Goal: Information Seeking & Learning: Learn about a topic

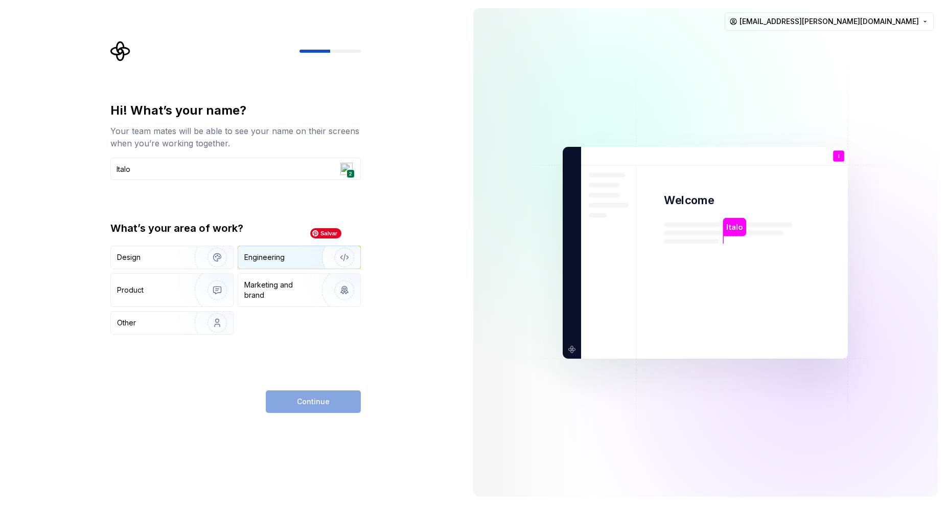
type input "Italo"
click at [277, 253] on div "Engineering" at bounding box center [264, 257] width 40 height 10
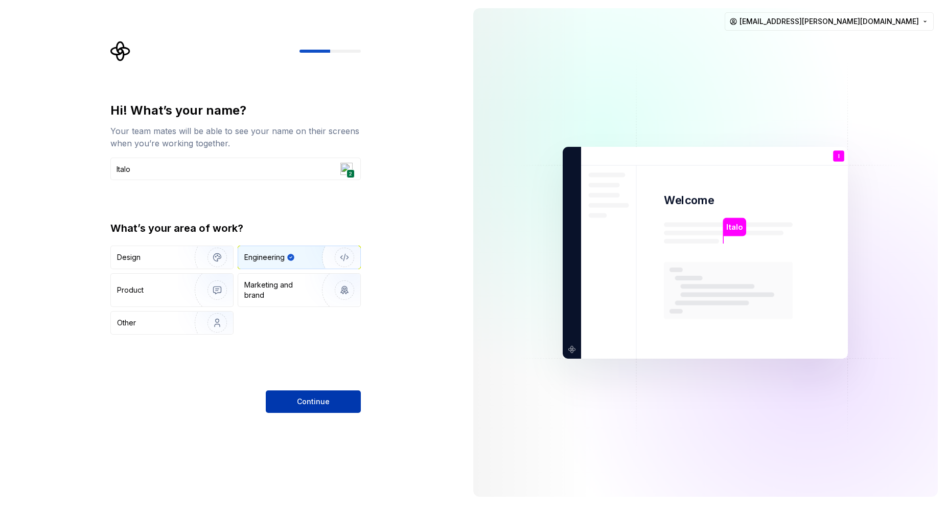
click at [314, 403] on span "Continue" at bounding box center [313, 401] width 33 height 10
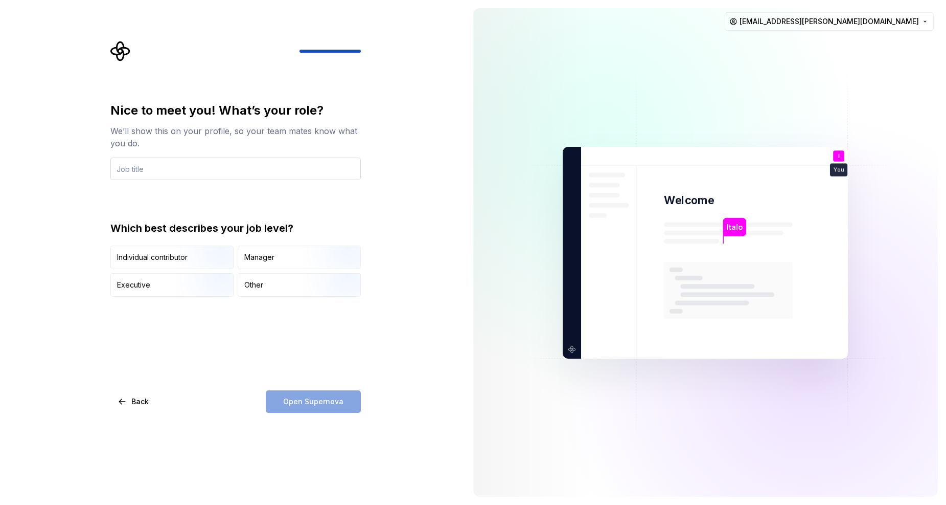
click at [276, 161] on input "text" at bounding box center [235, 168] width 250 height 22
type input "Engineering Manager"
click at [323, 260] on img "button" at bounding box center [335, 270] width 65 height 68
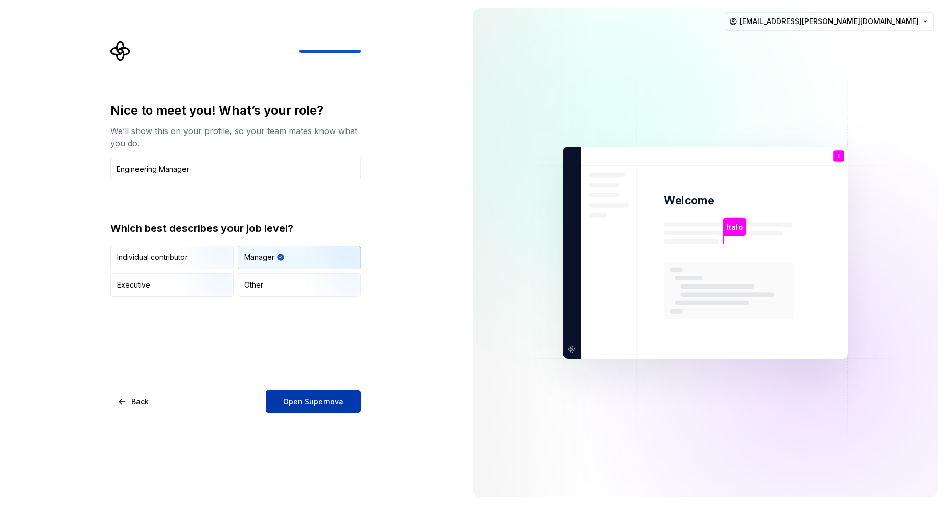
click at [318, 399] on span "Open Supernova" at bounding box center [313, 401] width 60 height 10
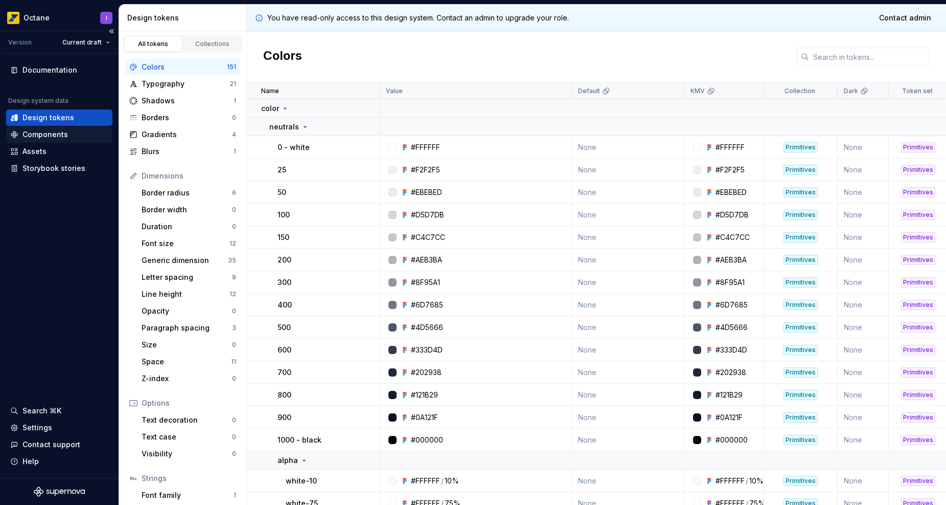
click at [61, 139] on div "Components" at bounding box center [44, 134] width 45 height 10
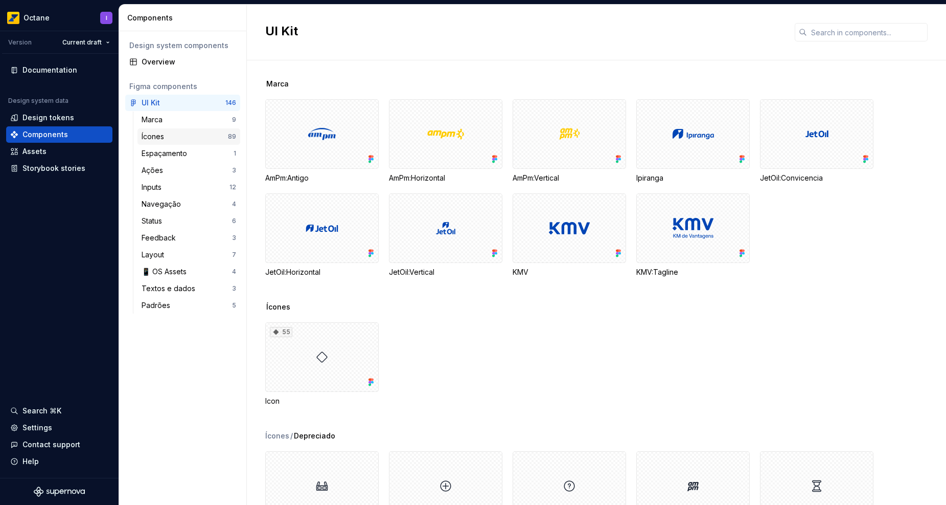
click at [163, 136] on div "Ícones" at bounding box center [155, 136] width 27 height 10
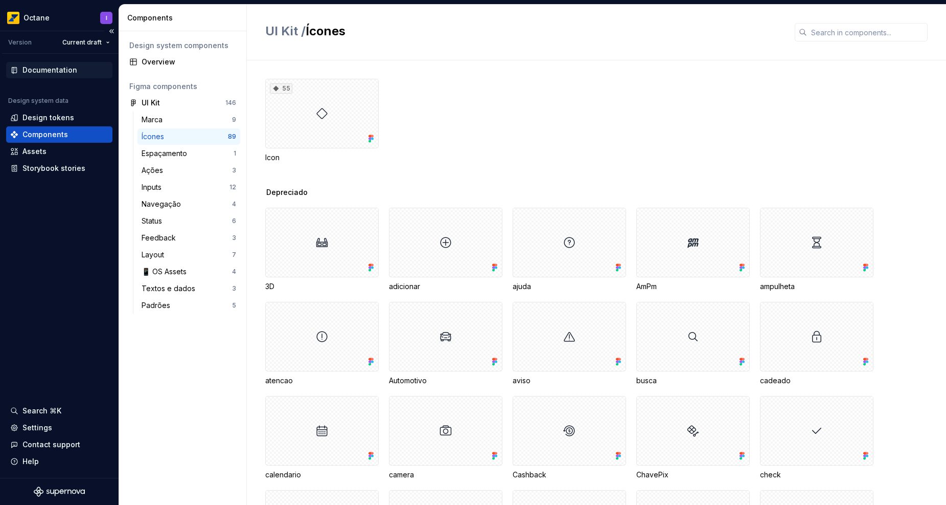
click at [61, 73] on div "Documentation" at bounding box center [49, 70] width 55 height 10
click at [41, 18] on html "Octane I Version Current draft Documentation Design system data Design tokens C…" at bounding box center [473, 252] width 946 height 505
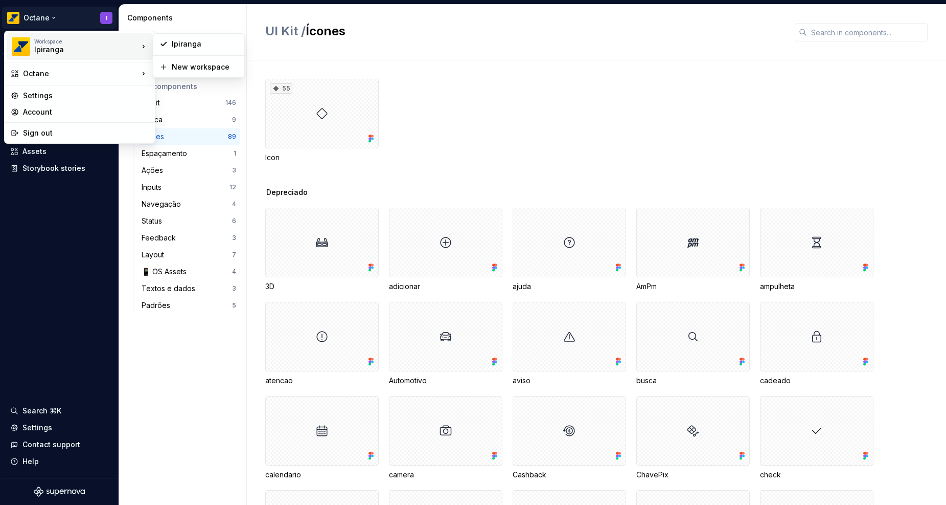
click at [41, 51] on div "Ipiranga" at bounding box center [77, 49] width 87 height 10
click at [200, 45] on div "Ipiranga" at bounding box center [205, 44] width 66 height 10
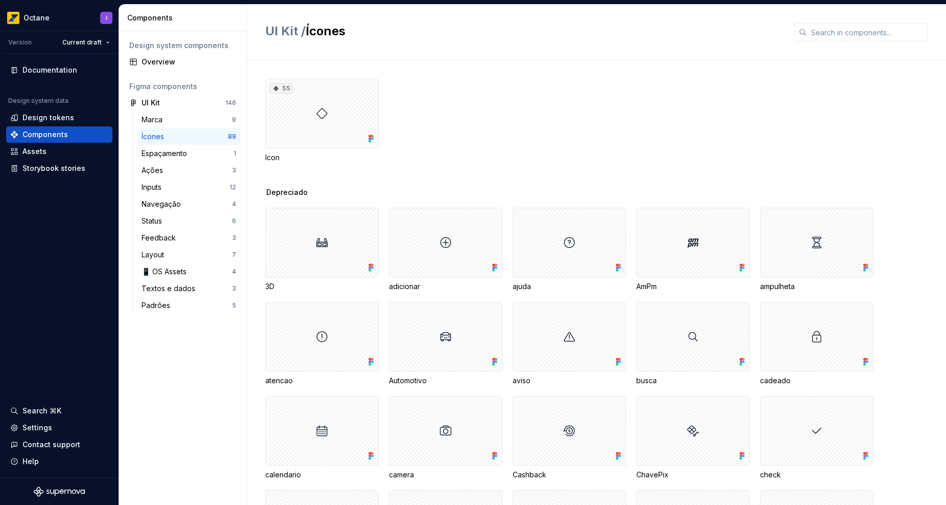
click at [456, 51] on div "UI Kit / Ícones" at bounding box center [596, 33] width 699 height 56
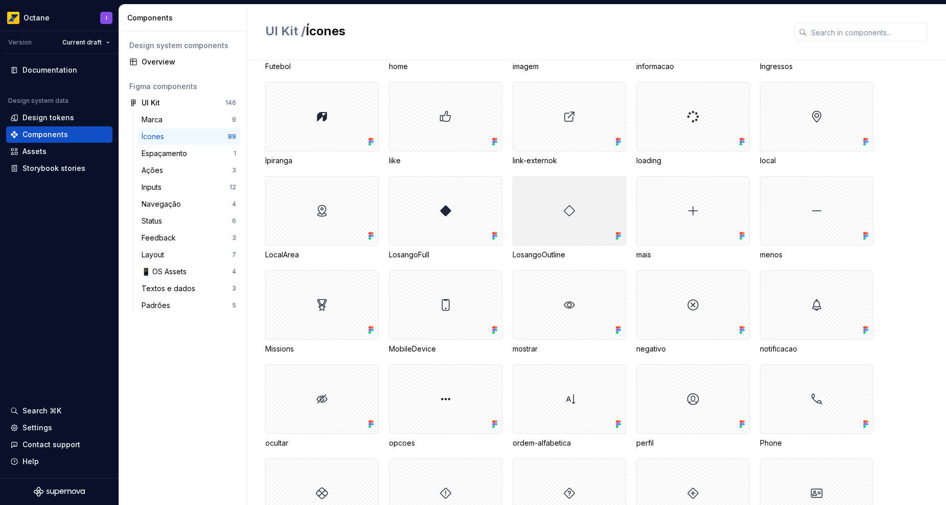
scroll to position [1392, 0]
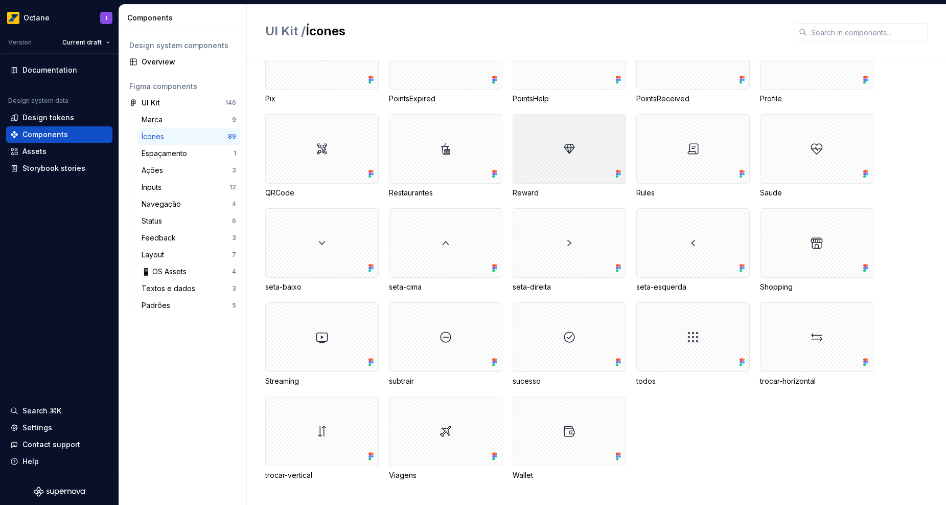
click at [565, 149] on div at bounding box center [569, 149] width 113 height 70
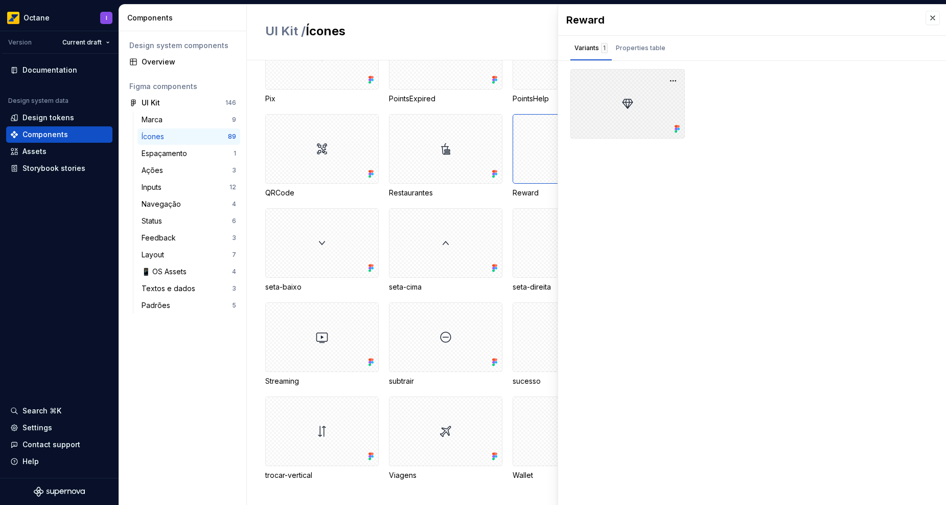
click at [626, 99] on div at bounding box center [627, 104] width 115 height 70
